Goal: Information Seeking & Learning: Find specific fact

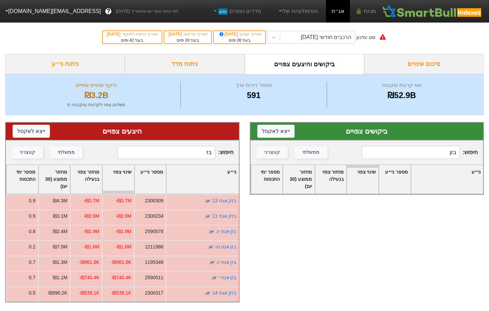
click at [437, 151] on input "בזן" at bounding box center [411, 152] width 98 height 13
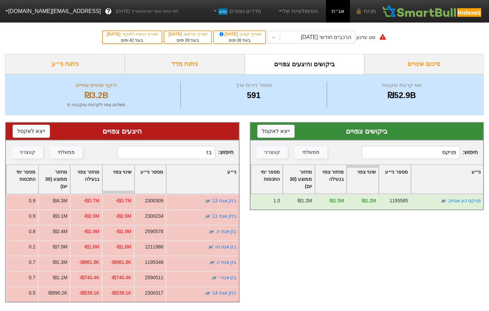
type input "פניקס"
click at [182, 147] on input "בז" at bounding box center [167, 152] width 98 height 13
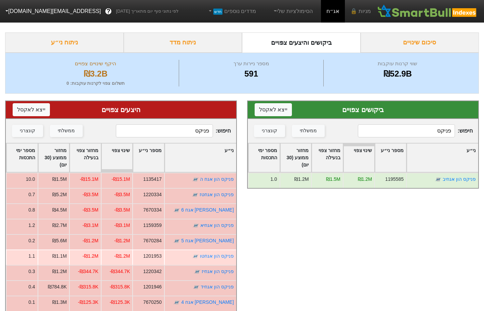
scroll to position [42, 0]
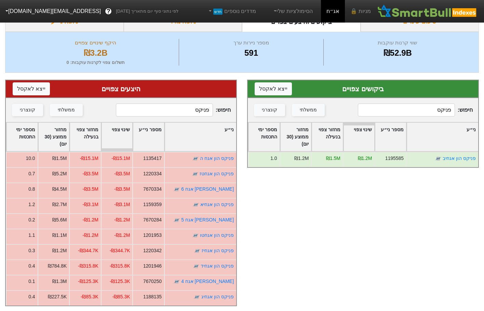
type input "פניקס"
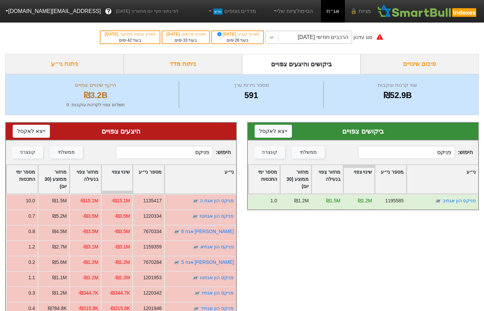
click at [275, 37] on icon at bounding box center [271, 37] width 7 height 7
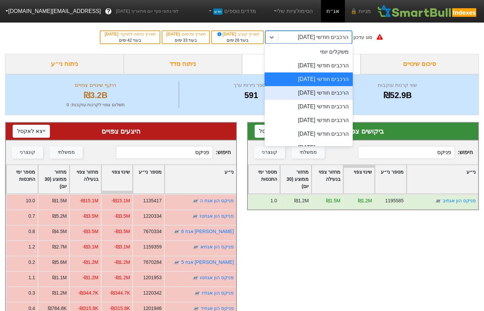
click at [337, 92] on div "הרכבים חודשי [DATE]" at bounding box center [308, 93] width 88 height 14
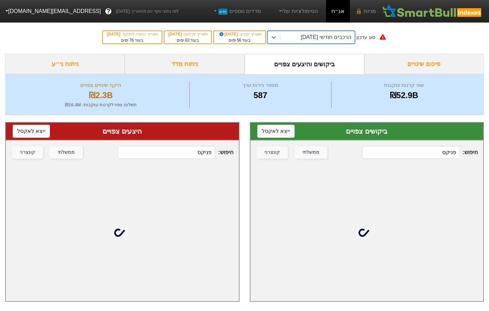
click at [431, 149] on input "פניקס" at bounding box center [411, 152] width 98 height 13
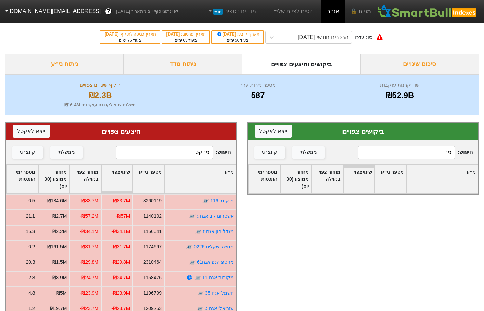
type input "פ"
type input "[PERSON_NAME]"
